Goal: Information Seeking & Learning: Understand process/instructions

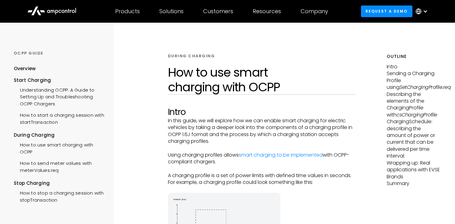
scroll to position [129, 0]
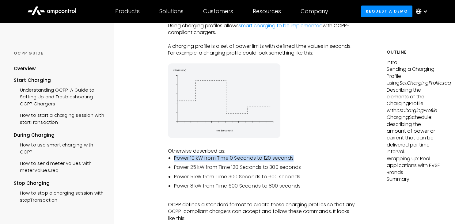
drag, startPoint x: 175, startPoint y: 160, endPoint x: 295, endPoint y: 160, distance: 120.0
click at [295, 160] on li "Power 10 kW from Time 0 Seconds to 120 seconds" at bounding box center [265, 158] width 182 height 7
drag, startPoint x: 181, startPoint y: 169, endPoint x: 276, endPoint y: 169, distance: 95.5
click at [276, 169] on li "Power 25 kW from Time 120 Seconds to 300 seconds" at bounding box center [265, 167] width 182 height 7
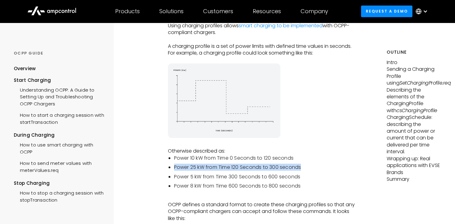
drag, startPoint x: 302, startPoint y: 169, endPoint x: 176, endPoint y: 169, distance: 126.2
click at [176, 169] on li "Power 25 kW from Time 120 Seconds to 300 seconds" at bounding box center [265, 167] width 182 height 7
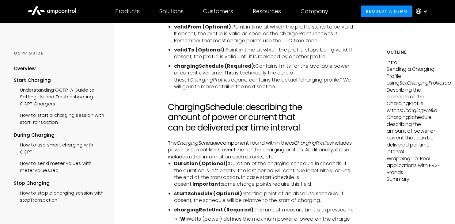
scroll to position [1649, 0]
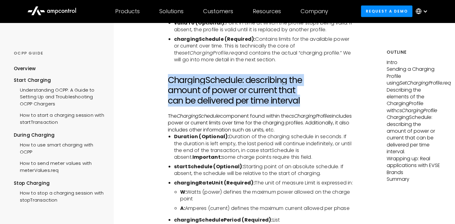
drag, startPoint x: 166, startPoint y: 70, endPoint x: 312, endPoint y: 93, distance: 147.9
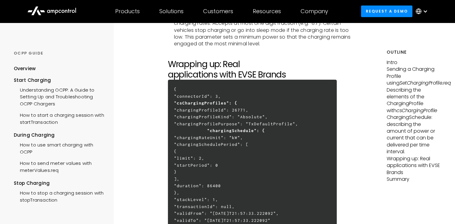
scroll to position [1972, 0]
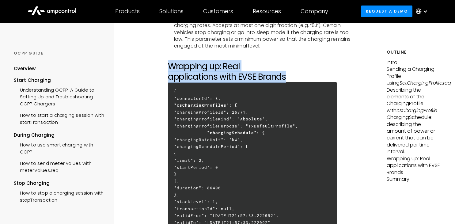
drag, startPoint x: 168, startPoint y: 57, endPoint x: 294, endPoint y: 68, distance: 127.3
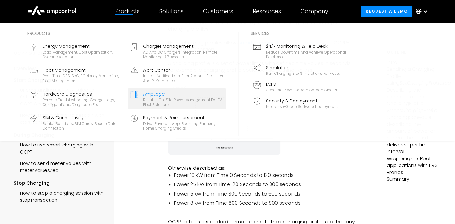
scroll to position [194, 0]
